Goal: Information Seeking & Learning: Learn about a topic

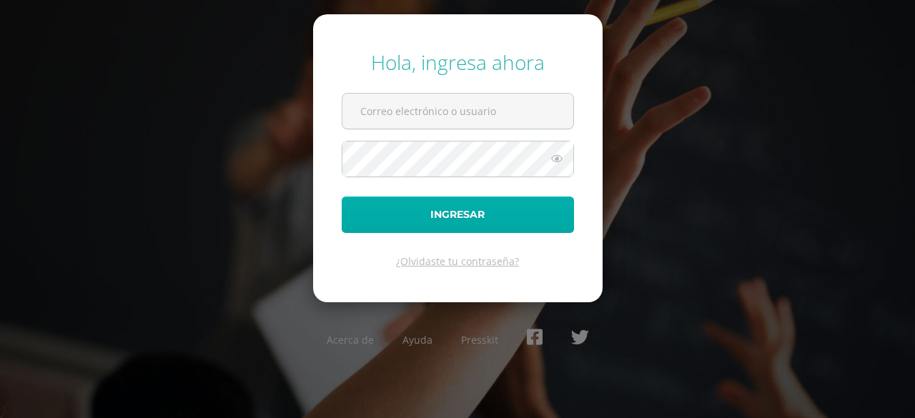
type input "25166@lasallechiquimula.edu.gt"
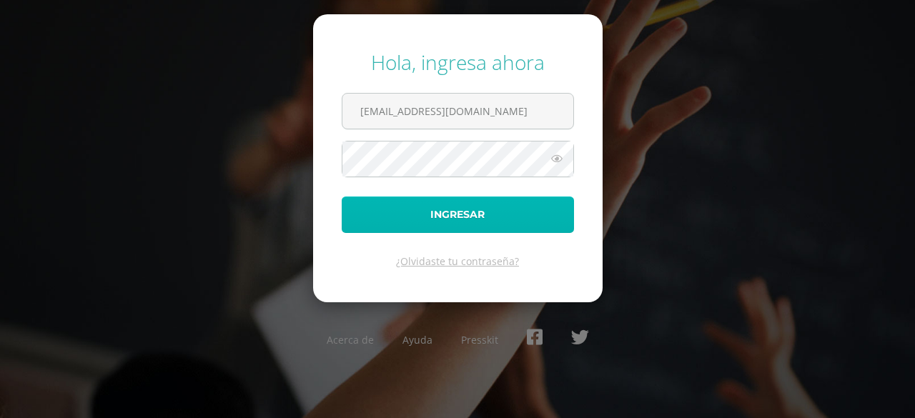
click at [402, 229] on button "Ingresar" at bounding box center [458, 215] width 232 height 36
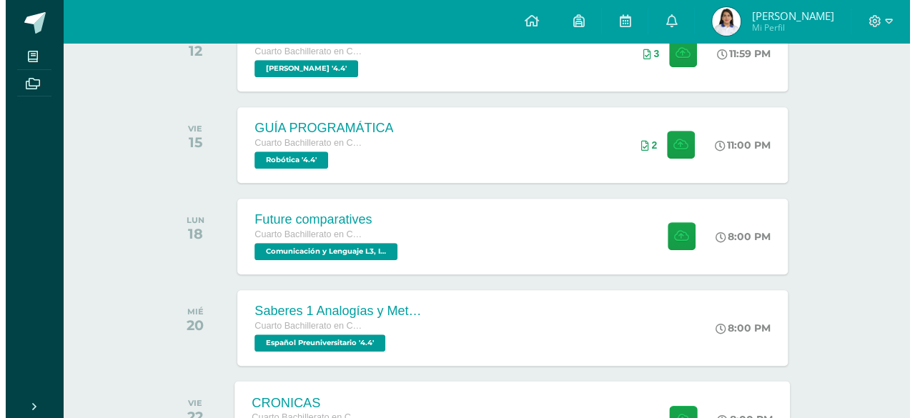
scroll to position [429, 0]
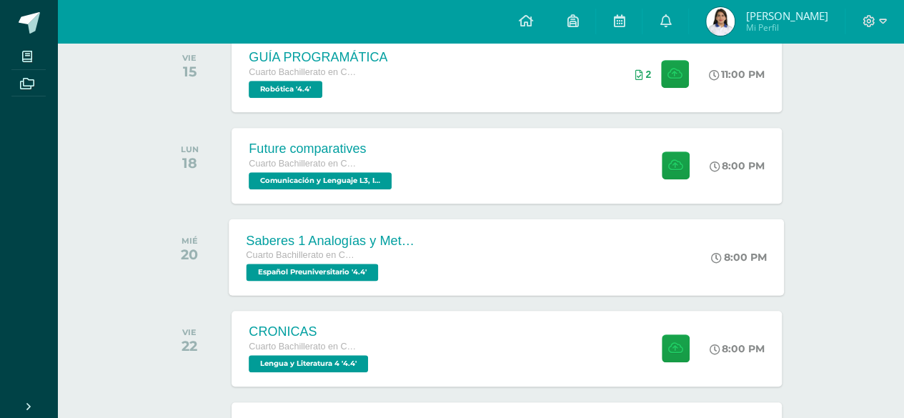
click at [319, 270] on span "Español Preuniversitario '4.4'" at bounding box center [313, 272] width 132 height 17
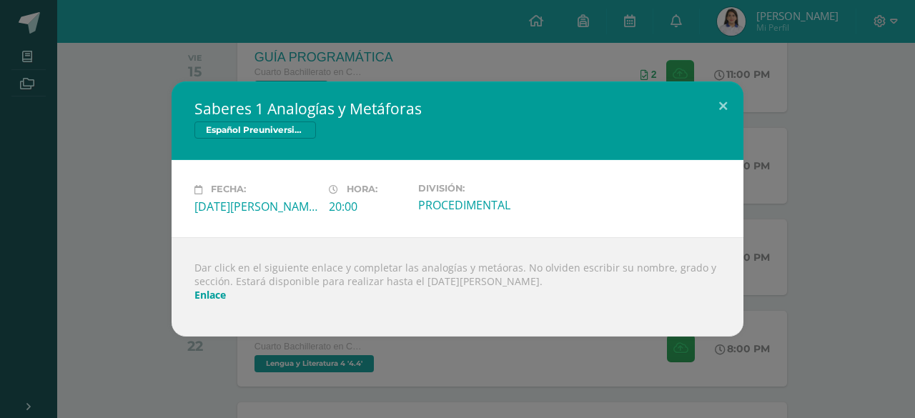
click at [270, 374] on div "Saberes 1 Analogías y Metáforas Español Preuniversitario Fecha: [DATE][PERSON_N…" at bounding box center [457, 209] width 915 height 418
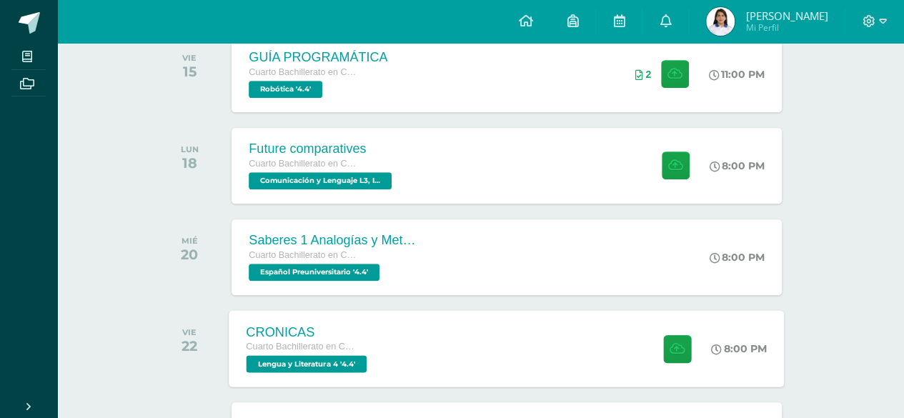
click at [308, 332] on div "CRONICAS" at bounding box center [309, 332] width 124 height 15
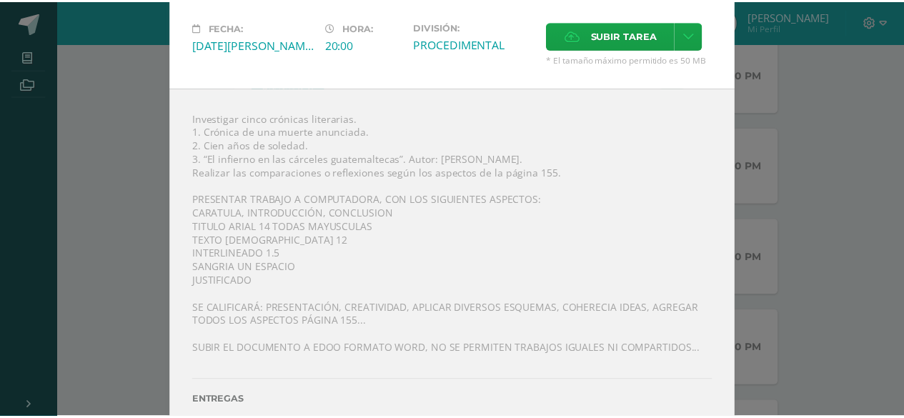
scroll to position [47, 0]
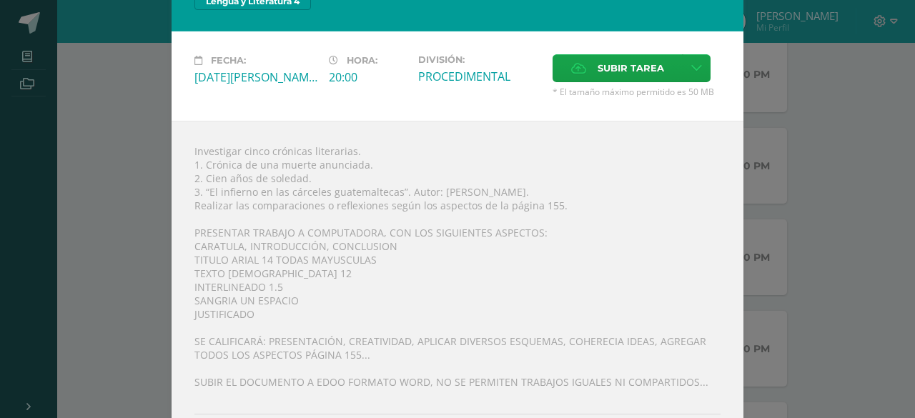
click at [849, 147] on div "CRONICAS Lengua y Literatura 4 Fecha: [DATE][PERSON_NAME] Hora: 20:00 División:…" at bounding box center [458, 224] width 904 height 543
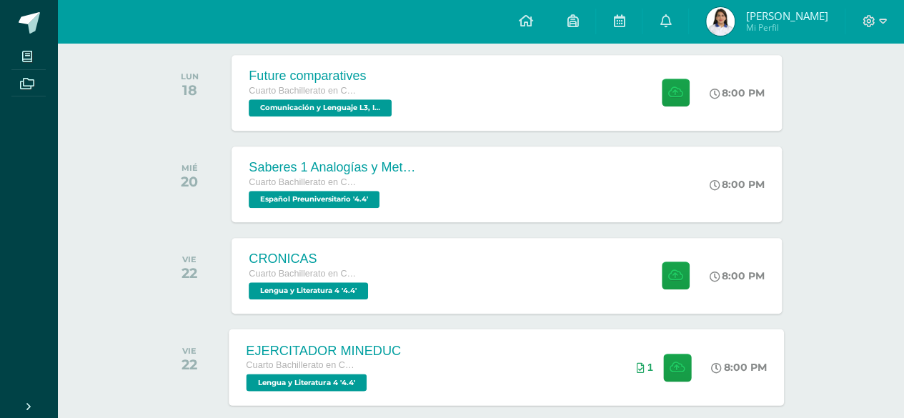
scroll to position [572, 0]
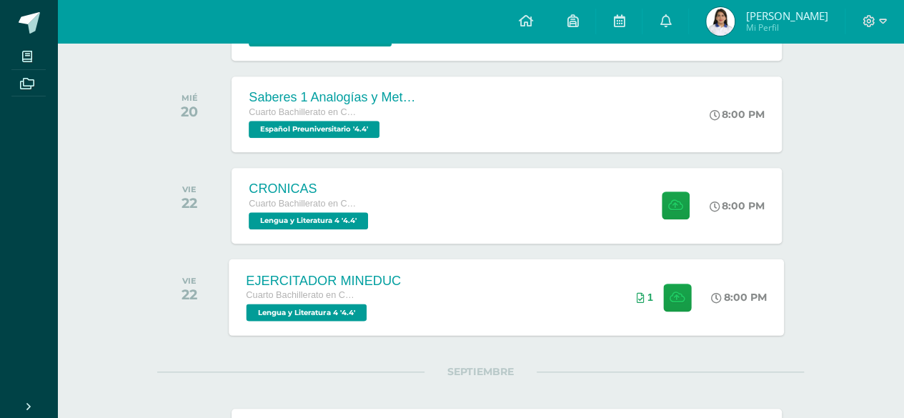
click at [418, 309] on div "EJERCITADOR MINEDUC Cuarto Bachillerato en Ciencias y Letras Lengua y Literatur…" at bounding box center [324, 297] width 189 height 77
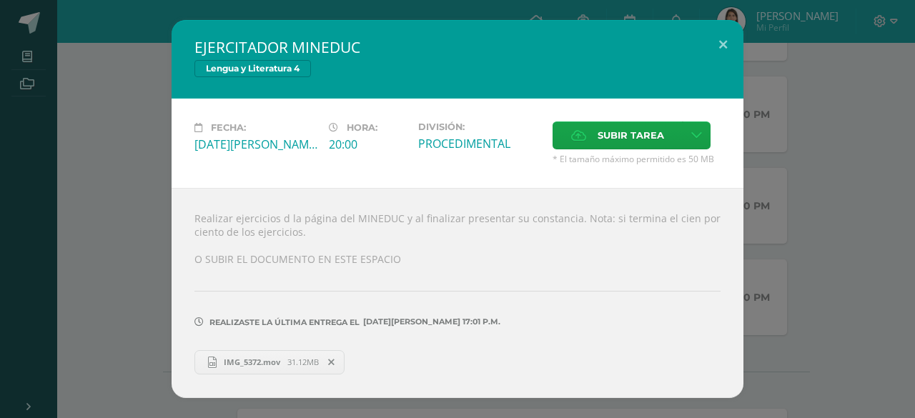
click at [140, 272] on div "EJERCITADOR MINEDUC Lengua y Literatura 4 Fecha: [DATE][PERSON_NAME] Hora: 20:0…" at bounding box center [458, 209] width 904 height 378
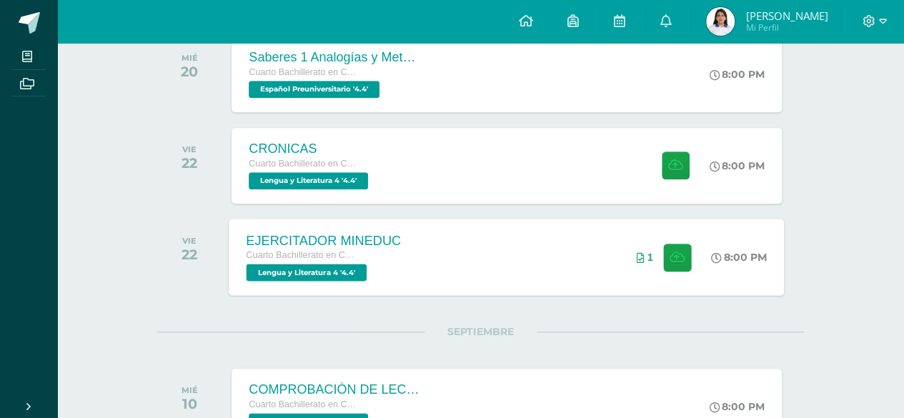
scroll to position [787, 0]
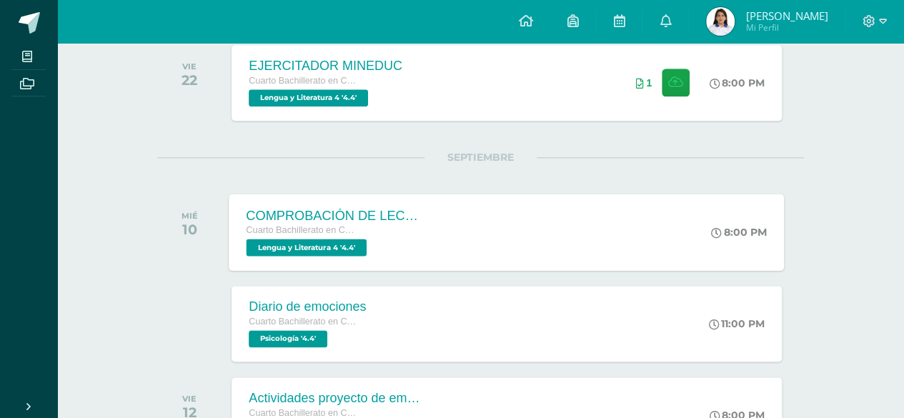
click at [316, 227] on span "Cuarto Bachillerato en Ciencias y Letras" at bounding box center [301, 230] width 109 height 10
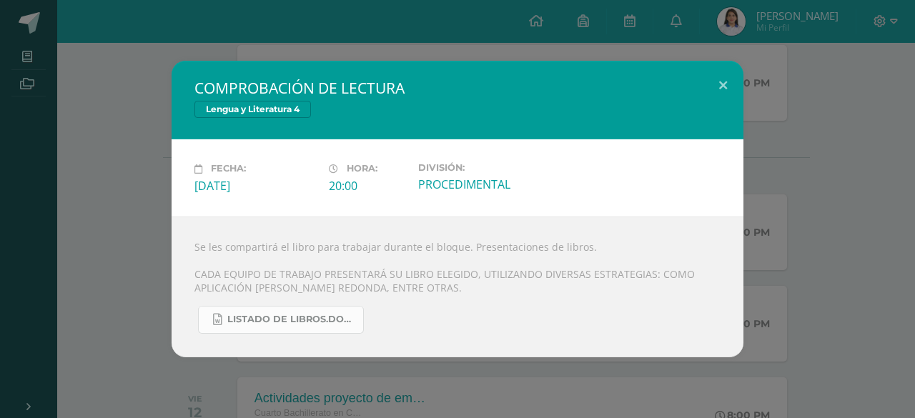
click at [317, 318] on span "LISTADO DE LIBROS.docx" at bounding box center [291, 319] width 129 height 11
click at [608, 380] on div "COMPROBACIÓN DE LECTURA Lengua y Literatura 4 Fecha: [DATE] Hora: 20:00 Divisió…" at bounding box center [457, 209] width 915 height 418
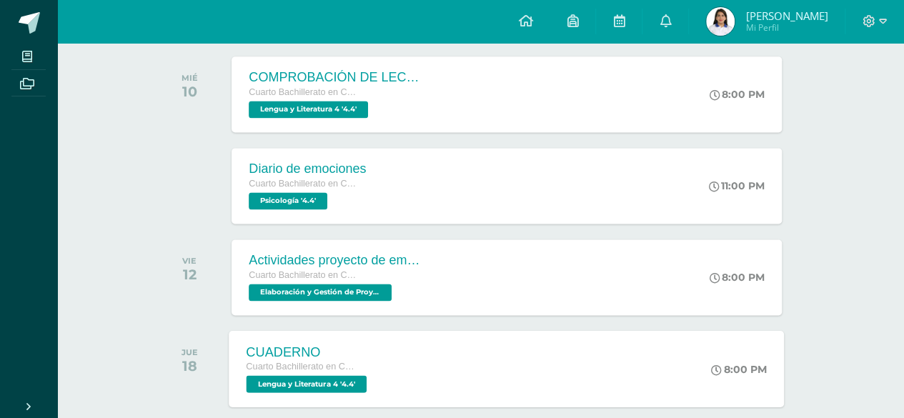
scroll to position [930, 0]
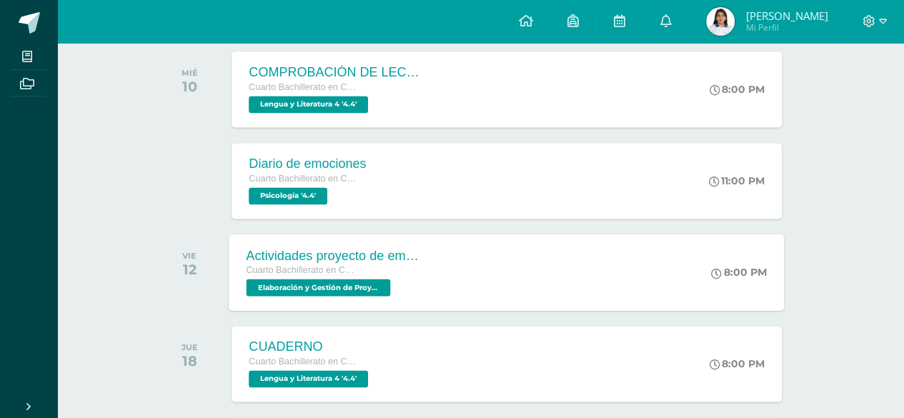
click at [399, 277] on div "Cuarto Bachillerato en Ciencias y Letras" at bounding box center [333, 271] width 173 height 16
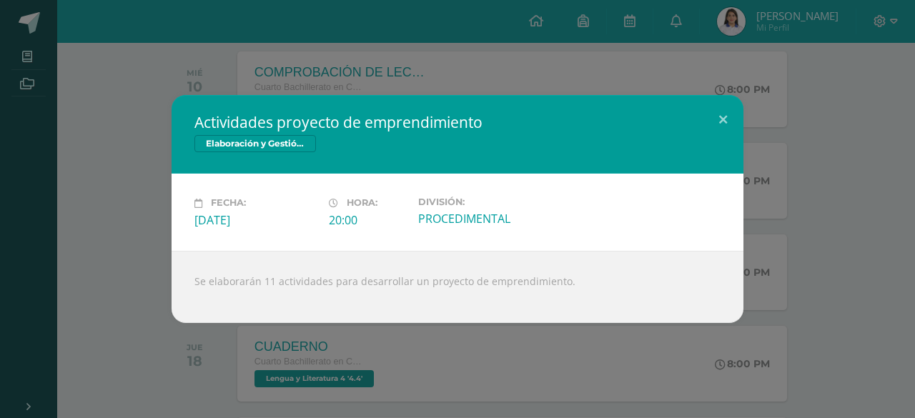
click at [464, 344] on div "Actividades proyecto de emprendimiento Elaboración y Gestión de Proyectos Fecha…" at bounding box center [457, 209] width 915 height 418
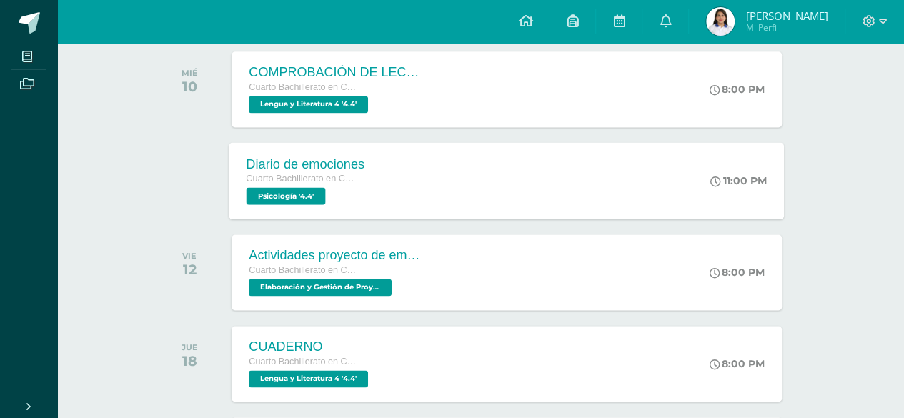
click at [465, 200] on div "Diario de emociones Cuarto Bachillerato en Ciencias y Letras Psicología '4.4' 1…" at bounding box center [508, 180] width 556 height 77
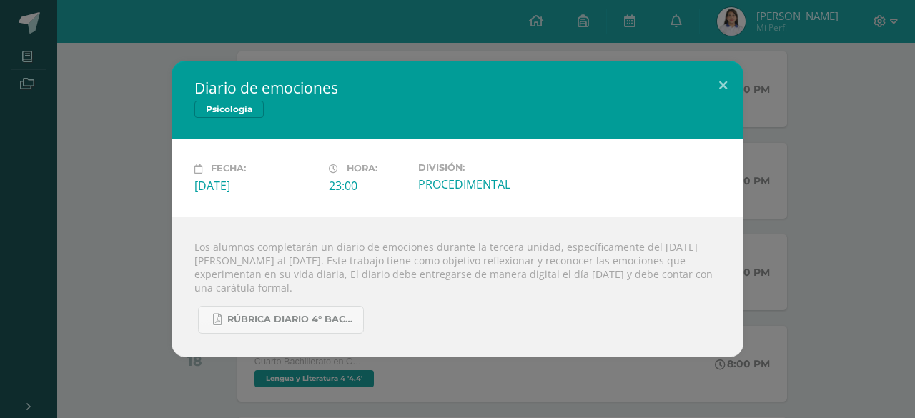
click at [807, 243] on div "Diario de emociones Psicología Fecha: [DATE] Hora: 23:00 División:" at bounding box center [458, 209] width 904 height 296
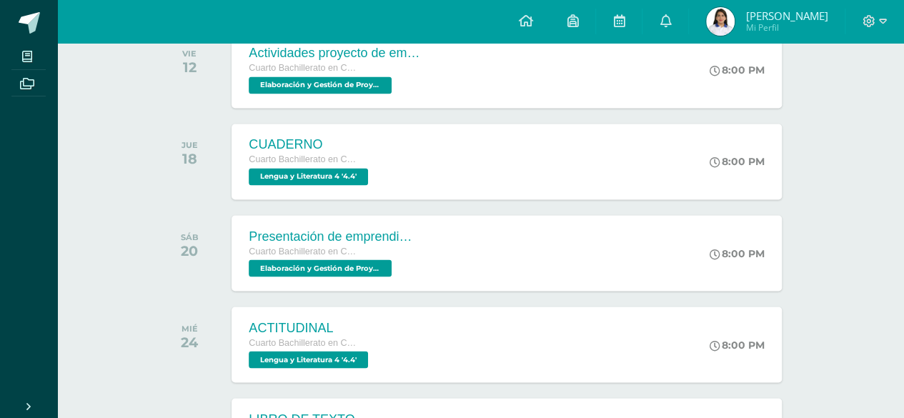
scroll to position [1144, 0]
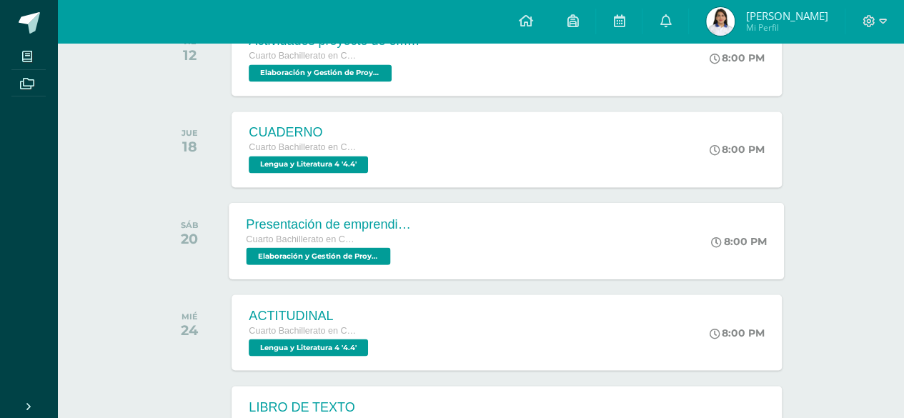
click at [428, 252] on div "Presentación de emprendimientos Cuarto Bachillerato en Ciencias y Letras Elabor…" at bounding box center [334, 240] width 208 height 77
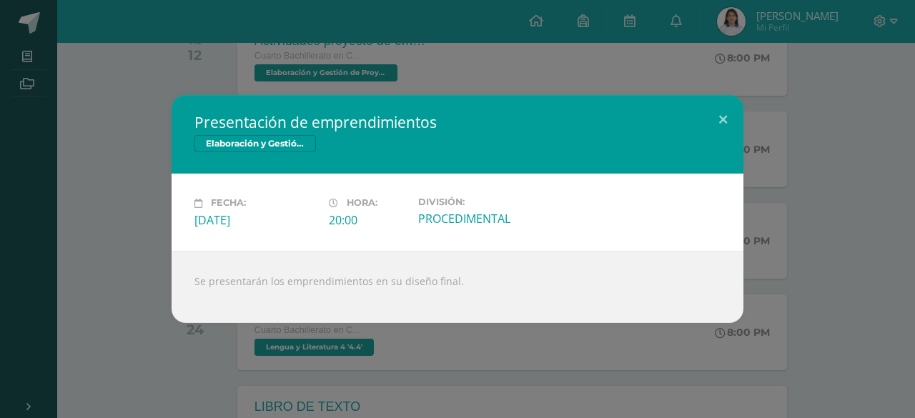
click at [384, 365] on div "Presentación de emprendimientos Elaboración y Gestión de Proyectos Fecha: [DATE…" at bounding box center [457, 209] width 915 height 418
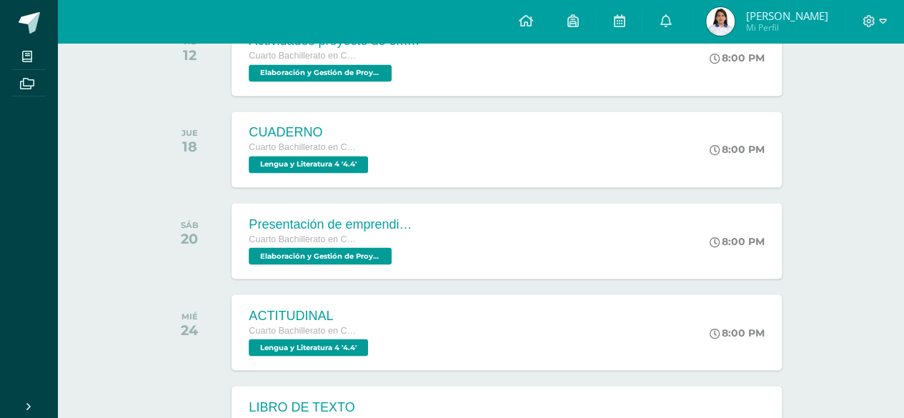
click at [378, 337] on div "ACTITUDINAL Cuarto Bachillerato en Ciencias y Letras Lengua y Literatura 4 '4.4'" at bounding box center [310, 333] width 157 height 76
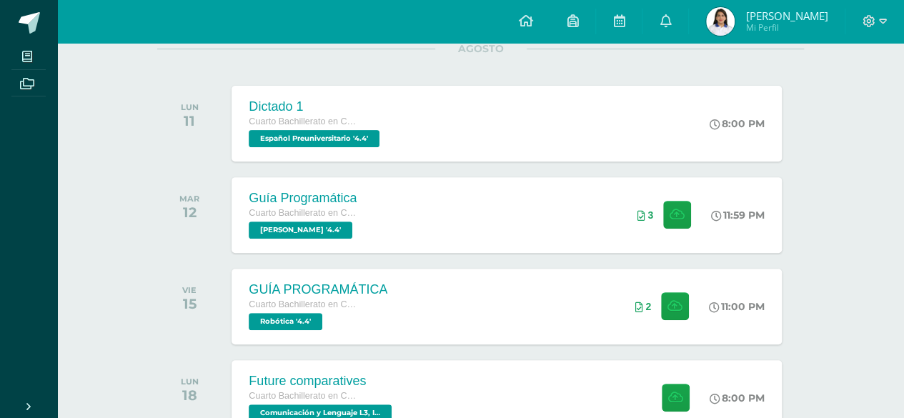
scroll to position [358, 0]
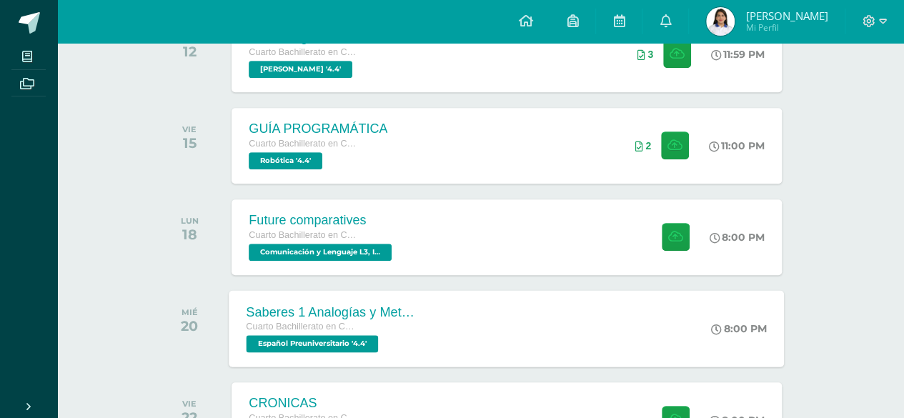
click at [339, 328] on span "Cuarto Bachillerato en Ciencias y Letras" at bounding box center [301, 327] width 109 height 10
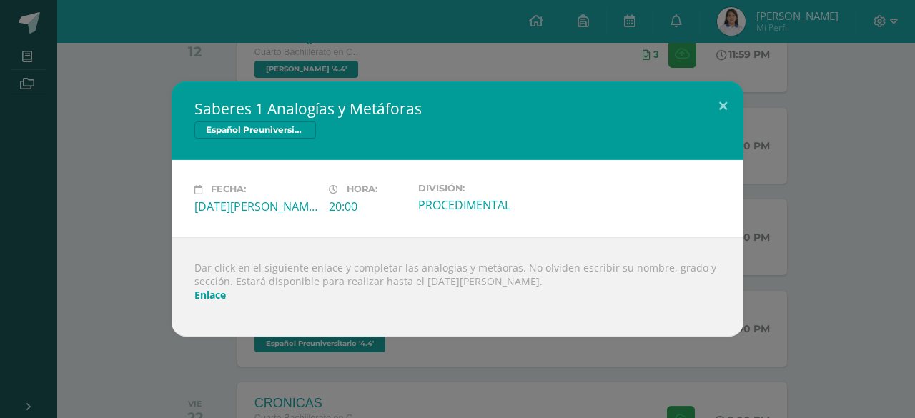
click at [212, 293] on link "Enlace" at bounding box center [209, 295] width 31 height 14
click at [195, 295] on link "Enlace" at bounding box center [209, 295] width 31 height 14
click at [137, 139] on div "Saberes 1 Analogías y Metáforas Español Preuniversitario Fecha: [DATE][PERSON_N…" at bounding box center [458, 209] width 904 height 255
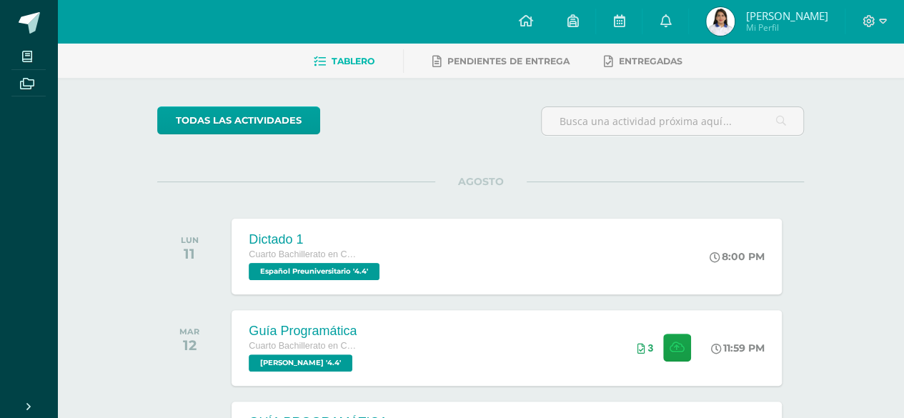
scroll to position [0, 0]
